Goal: Find specific page/section

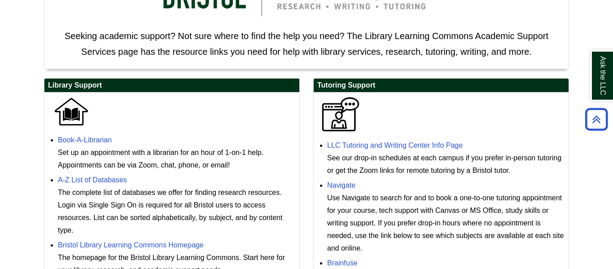
scroll to position [315, 0]
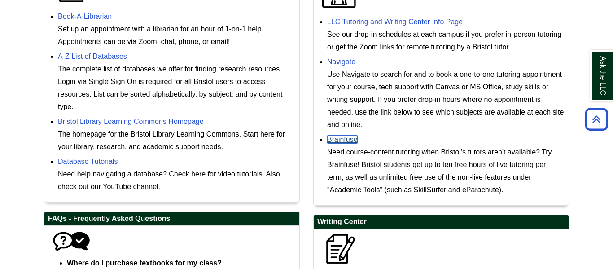
click at [346, 143] on link "Brainfuse" at bounding box center [342, 139] width 30 height 8
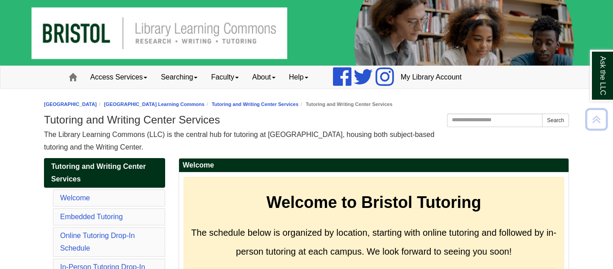
scroll to position [556, 0]
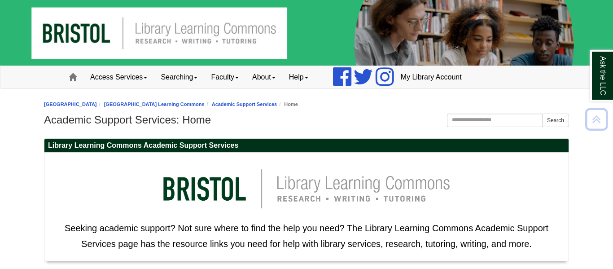
scroll to position [306, 0]
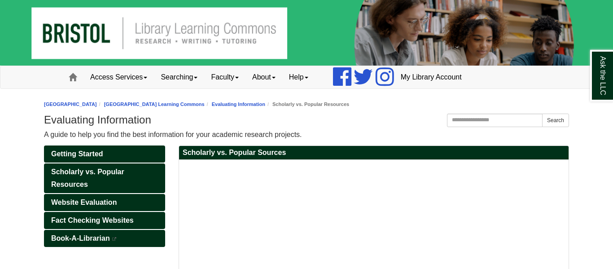
scroll to position [93, 0]
